Goal: Obtain resource: Obtain resource

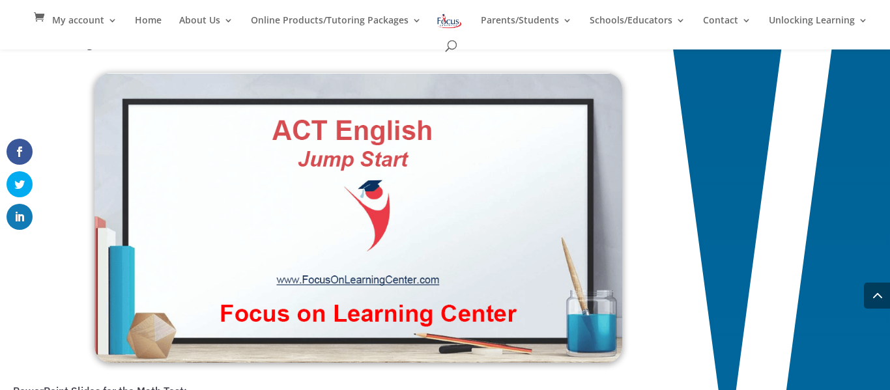
scroll to position [1014, 0]
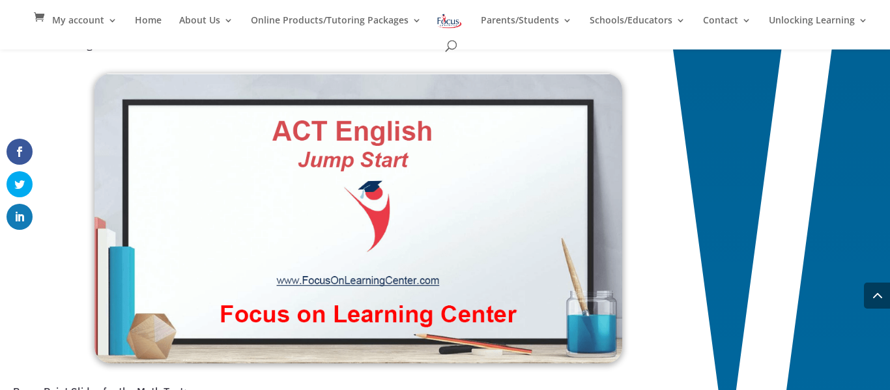
click at [370, 219] on img at bounding box center [359, 219] width 528 height 290
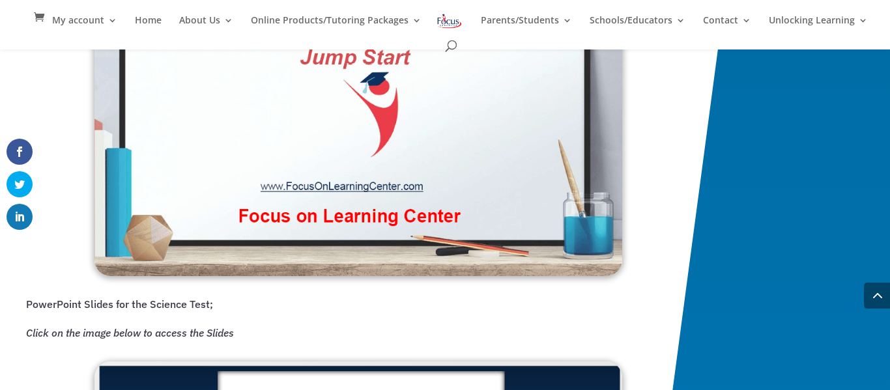
scroll to position [1851, 0]
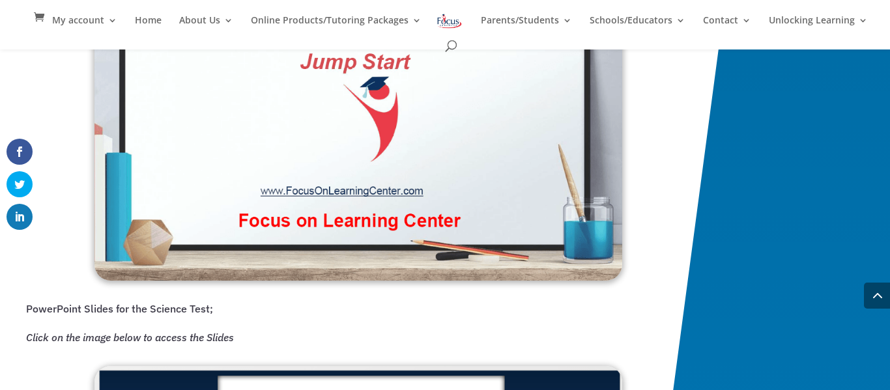
click at [415, 169] on img at bounding box center [359, 131] width 528 height 299
